Goal: Transaction & Acquisition: Obtain resource

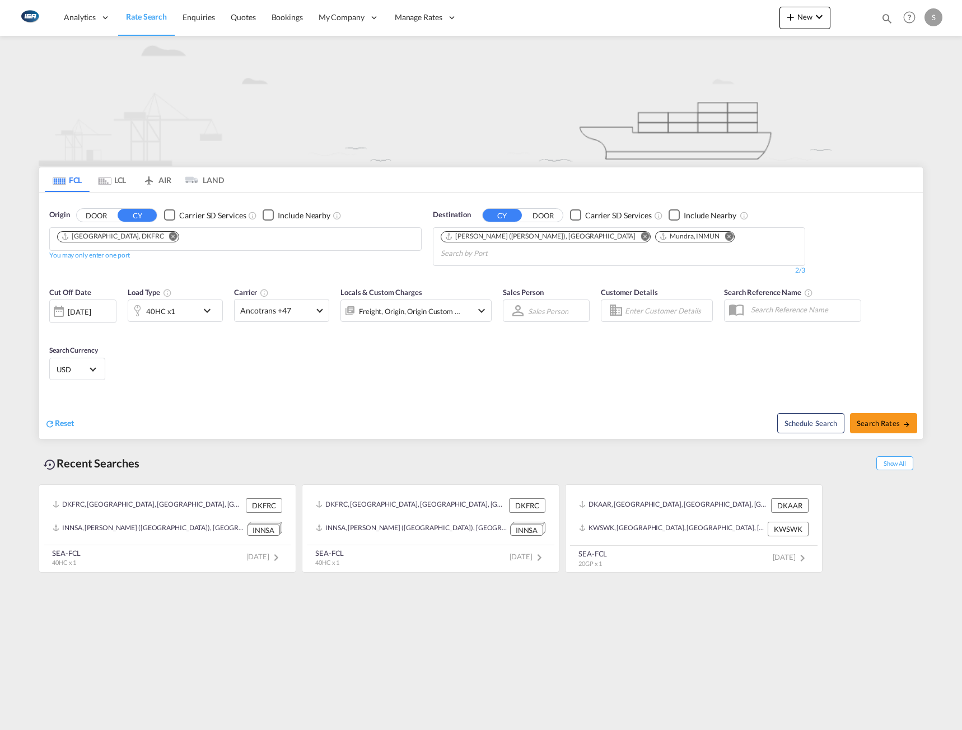
drag, startPoint x: 664, startPoint y: 234, endPoint x: 664, endPoint y: 243, distance: 9.5
click at [725, 234] on md-icon "Remove" at bounding box center [729, 236] width 8 height 8
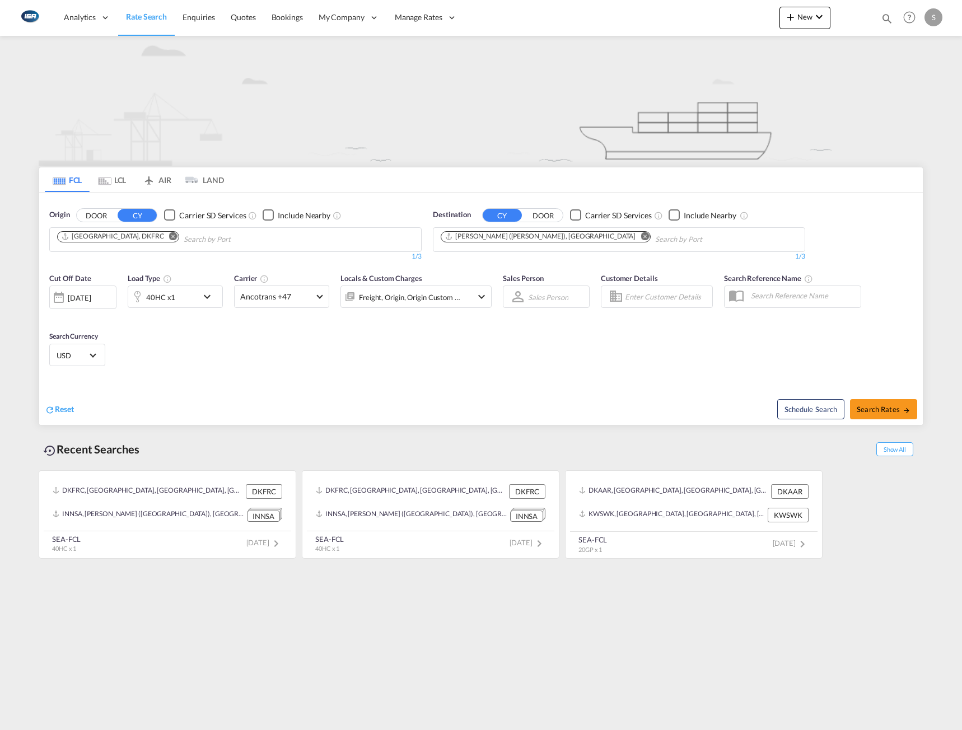
click at [641, 237] on md-icon "Remove" at bounding box center [645, 236] width 8 height 8
click at [527, 239] on body "Analytics Reports Dashboard Rate Search Enquiries Quotes Bookings" at bounding box center [481, 365] width 962 height 730
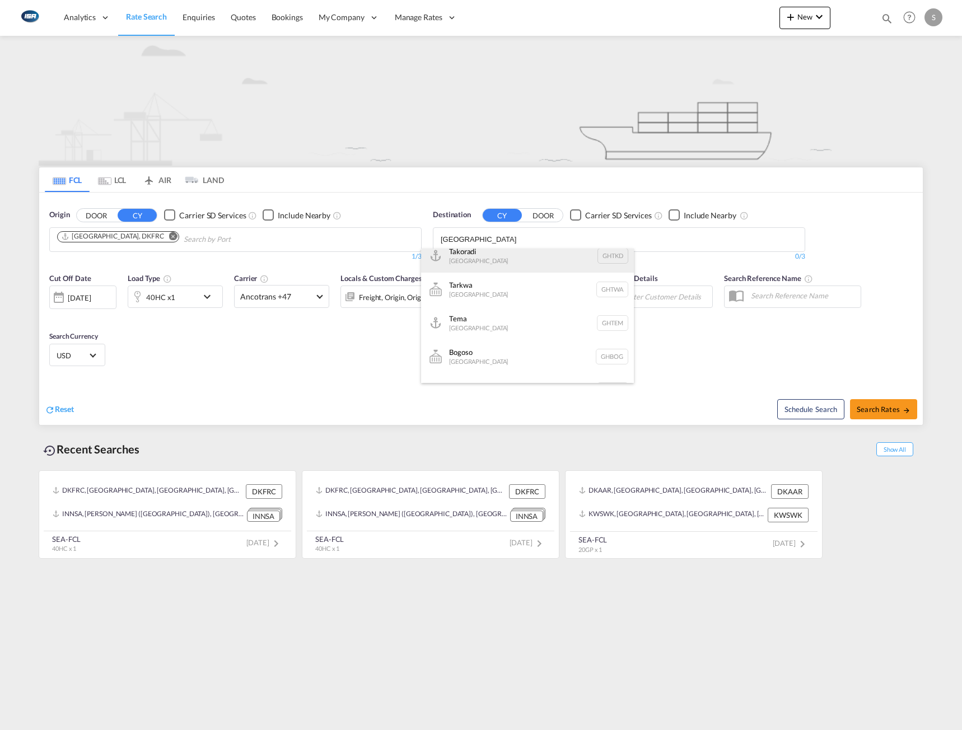
scroll to position [112, 0]
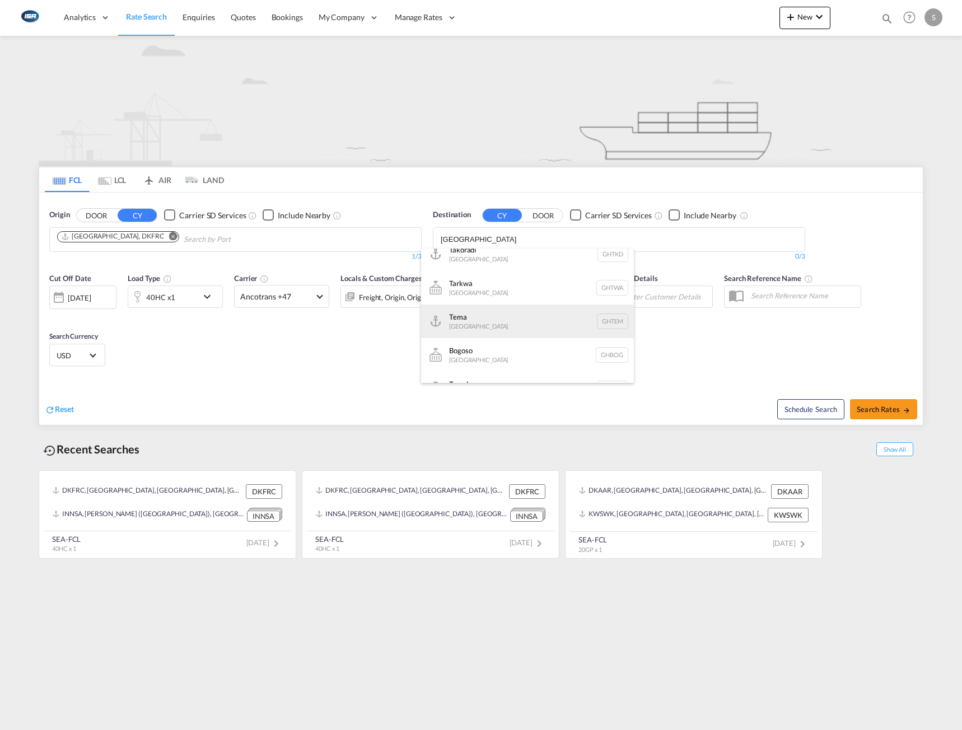
type input "[GEOGRAPHIC_DATA]"
click at [475, 324] on div "Tema [GEOGRAPHIC_DATA] [GEOGRAPHIC_DATA]" at bounding box center [527, 322] width 213 height 34
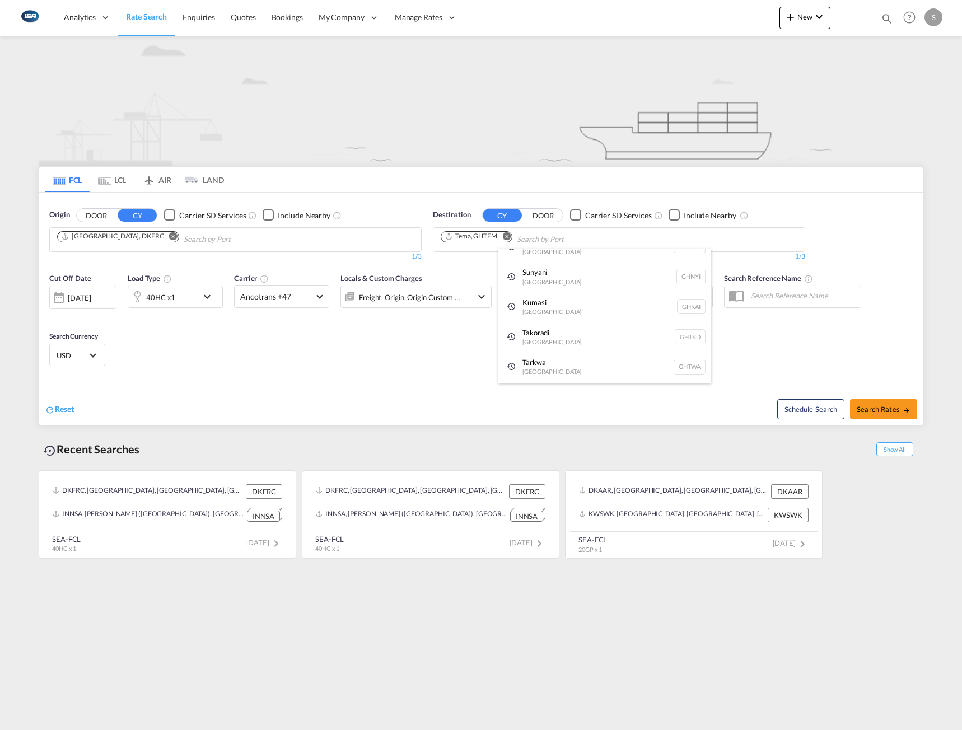
scroll to position [17, 0]
drag, startPoint x: 173, startPoint y: 300, endPoint x: 180, endPoint y: 302, distance: 7.8
click at [202, 301] on md-icon "icon-chevron-down" at bounding box center [210, 296] width 19 height 13
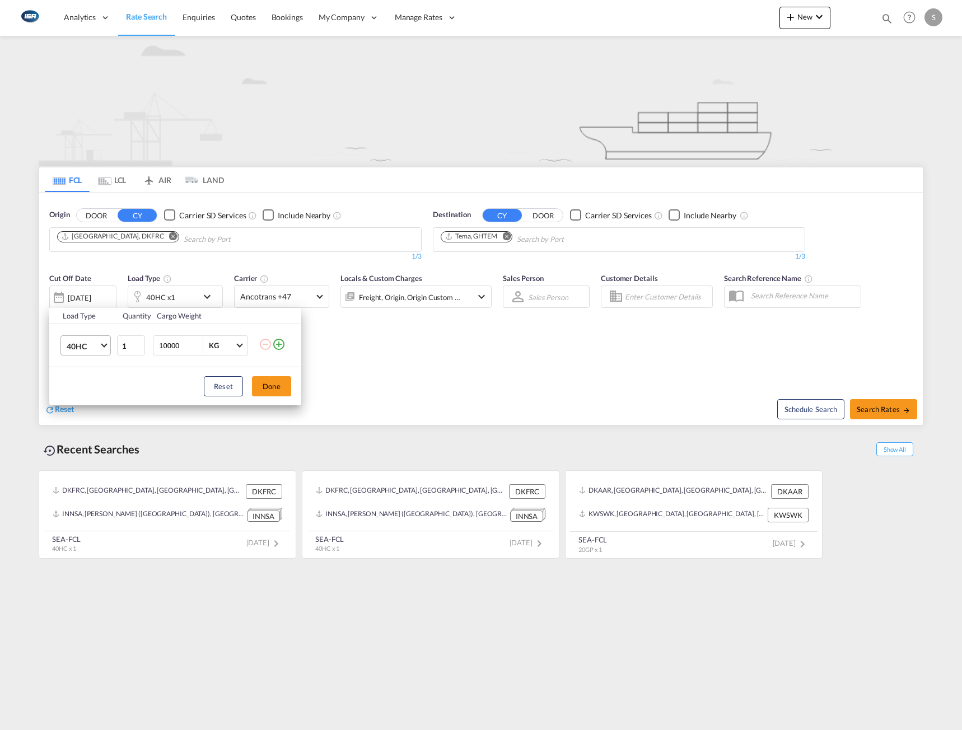
click at [107, 344] on span "Choose: \a40HC" at bounding box center [104, 345] width 6 height 6
click at [83, 297] on div "20GP" at bounding box center [77, 292] width 20 height 11
click at [267, 383] on button "Done" at bounding box center [271, 386] width 39 height 20
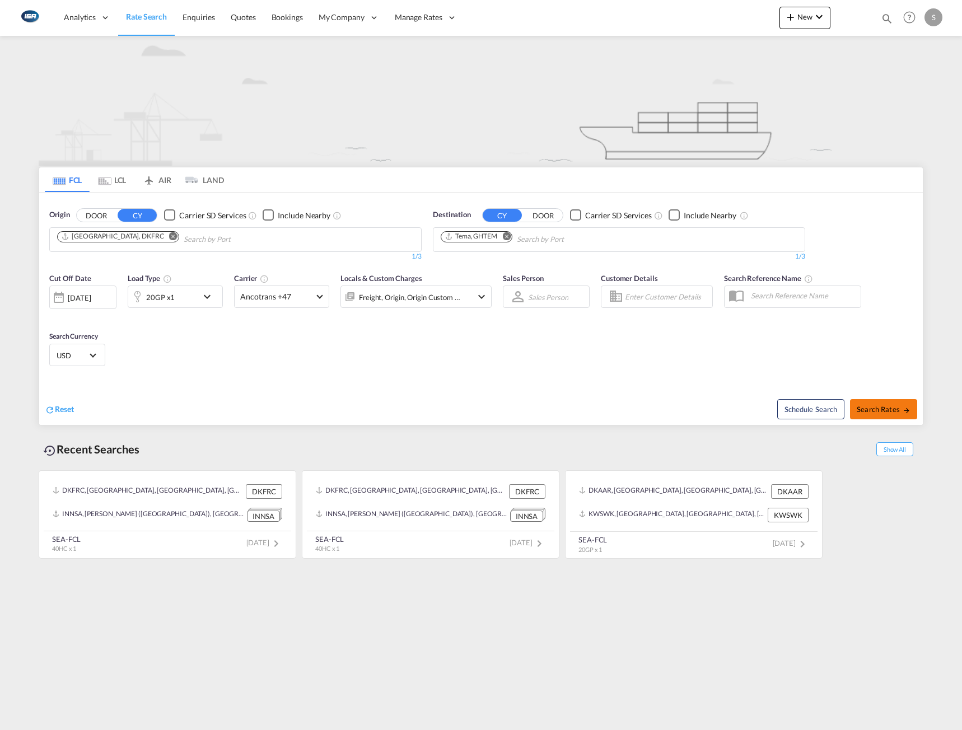
click at [882, 412] on span "Search Rates" at bounding box center [884, 409] width 54 height 9
type input "DKFRC to GHTEM / [DATE]"
